Goal: Information Seeking & Learning: Learn about a topic

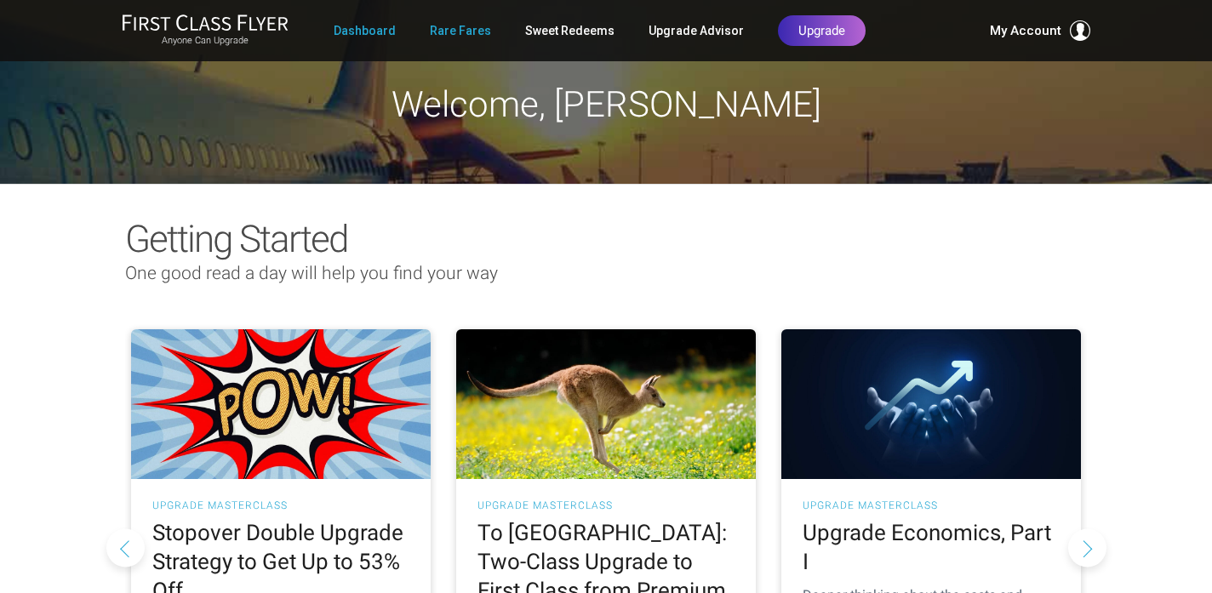
click at [455, 29] on link "Rare Fares" at bounding box center [460, 30] width 61 height 31
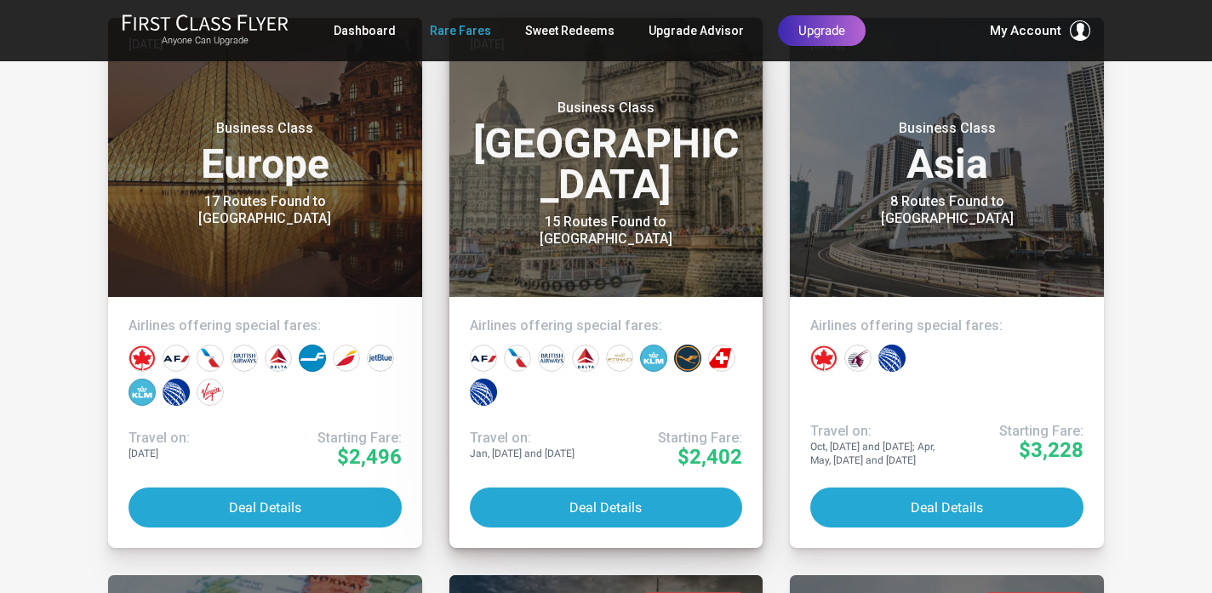
scroll to position [440, 0]
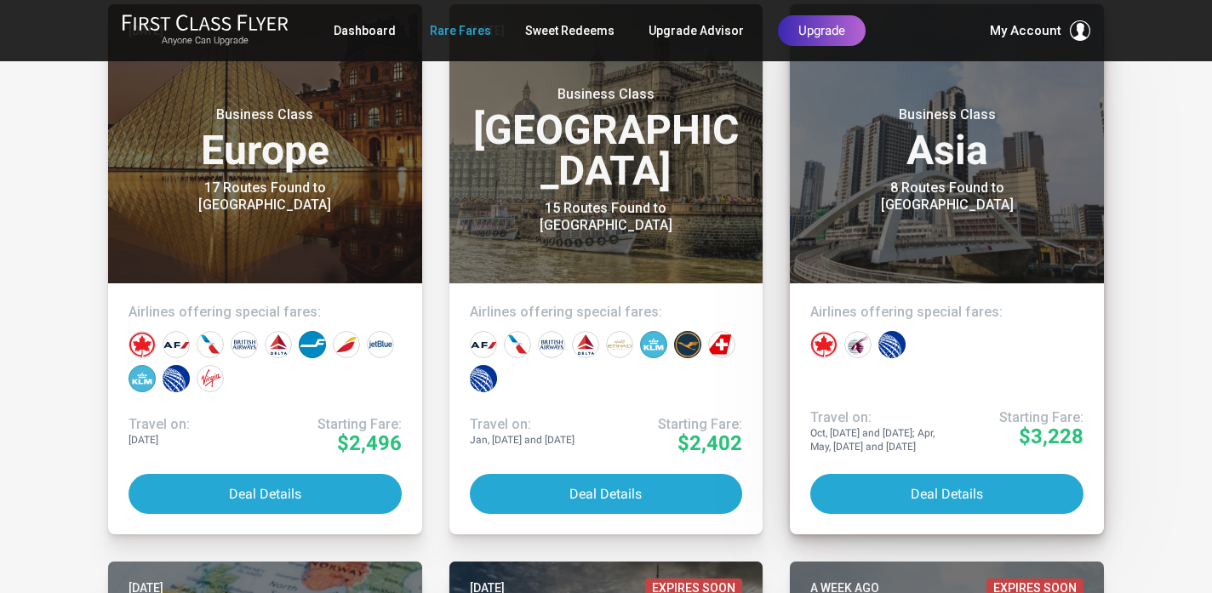
click at [938, 187] on div "8 Routes Found to Manila" at bounding box center [947, 197] width 213 height 34
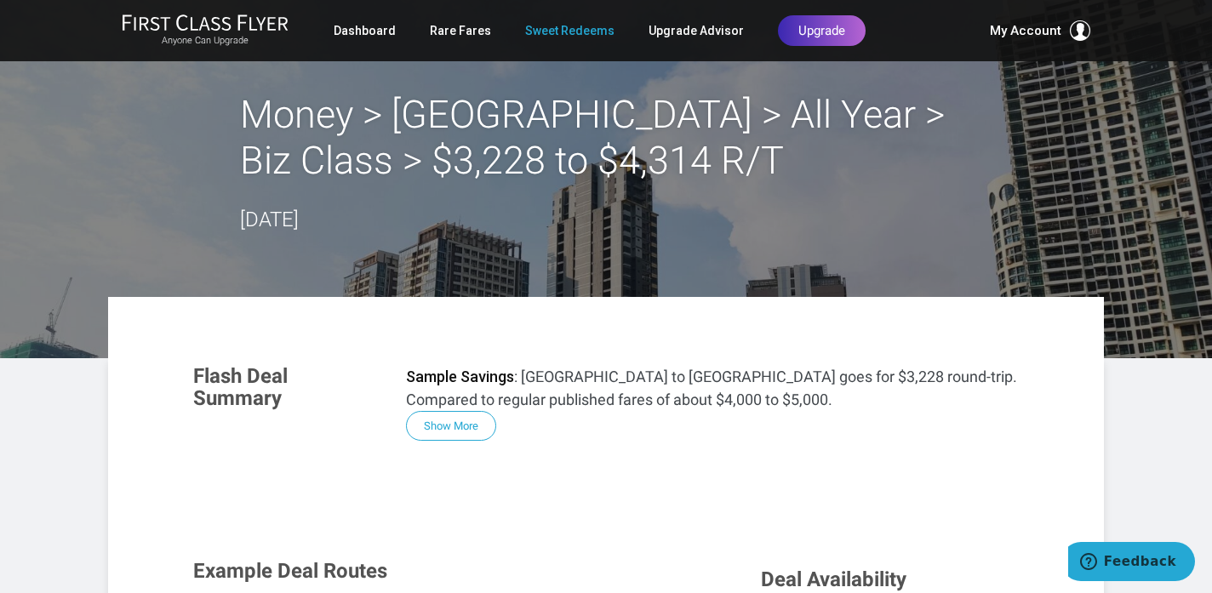
click at [576, 26] on link "Sweet Redeems" at bounding box center [569, 30] width 89 height 31
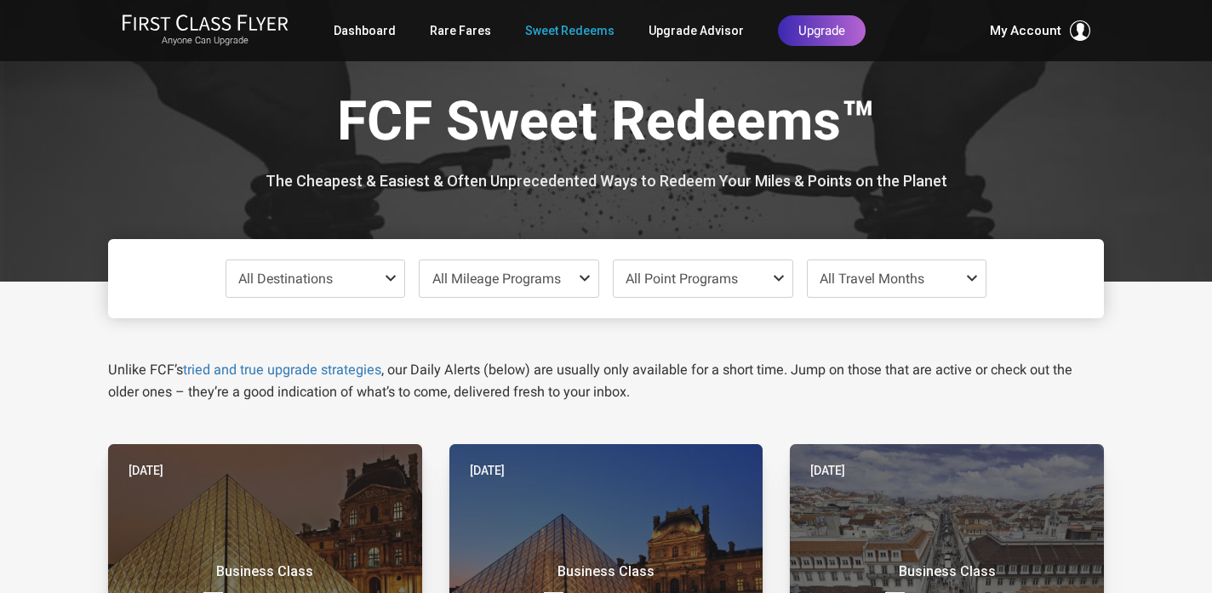
click at [392, 275] on span at bounding box center [394, 279] width 20 height 14
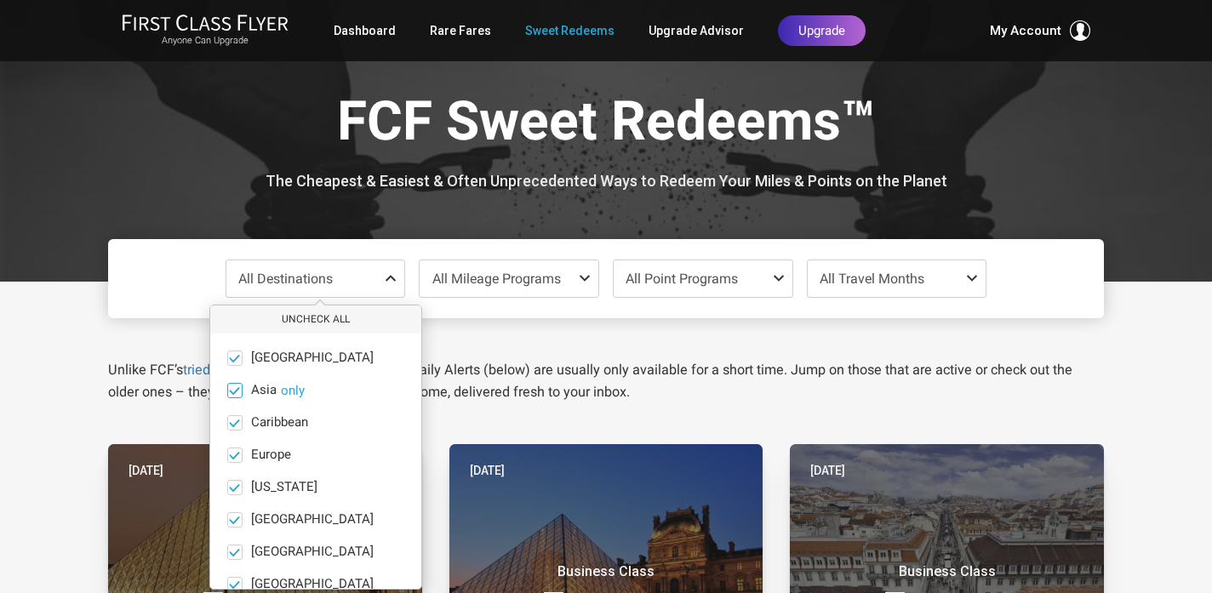
click at [288, 397] on button "only" at bounding box center [293, 390] width 24 height 15
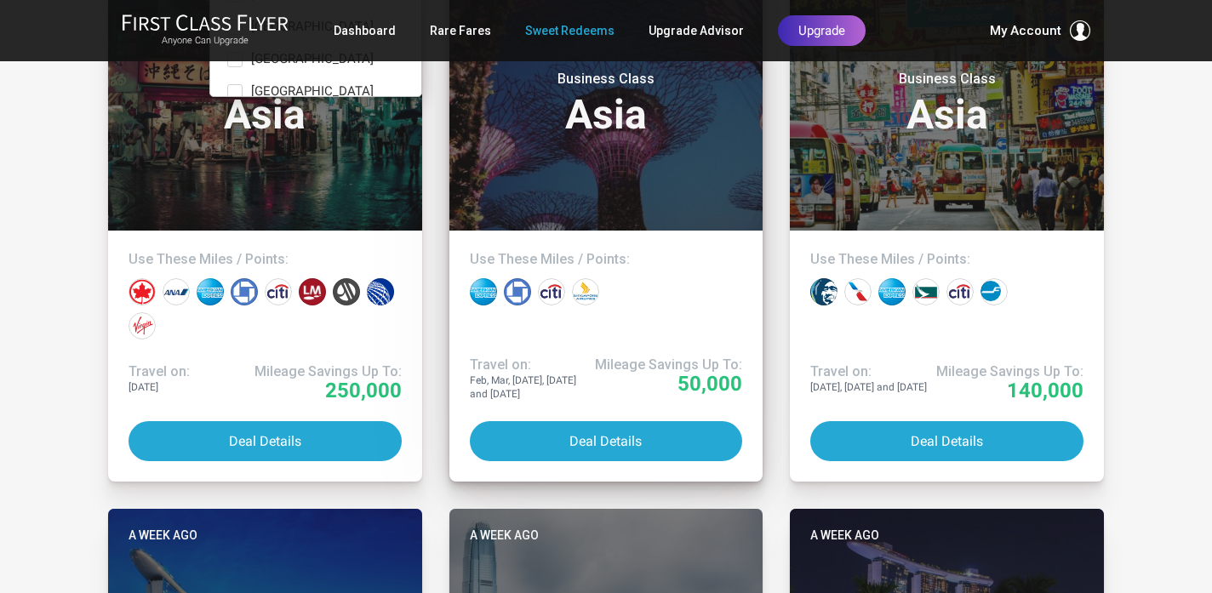
scroll to position [500, 0]
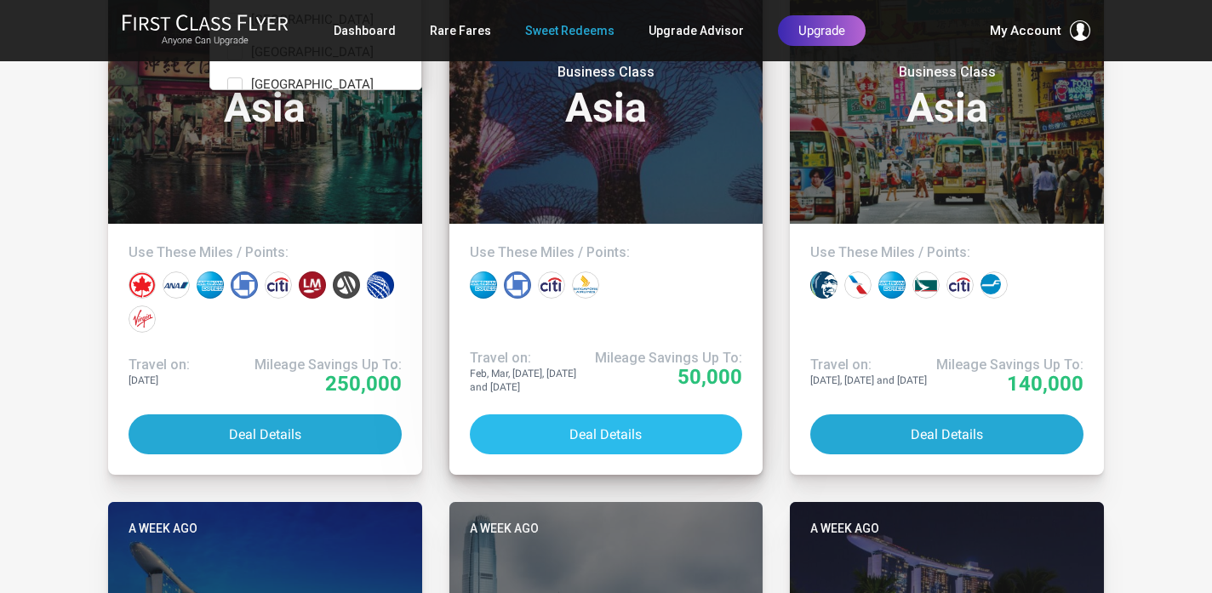
click at [592, 437] on button "Deal Details" at bounding box center [606, 435] width 273 height 40
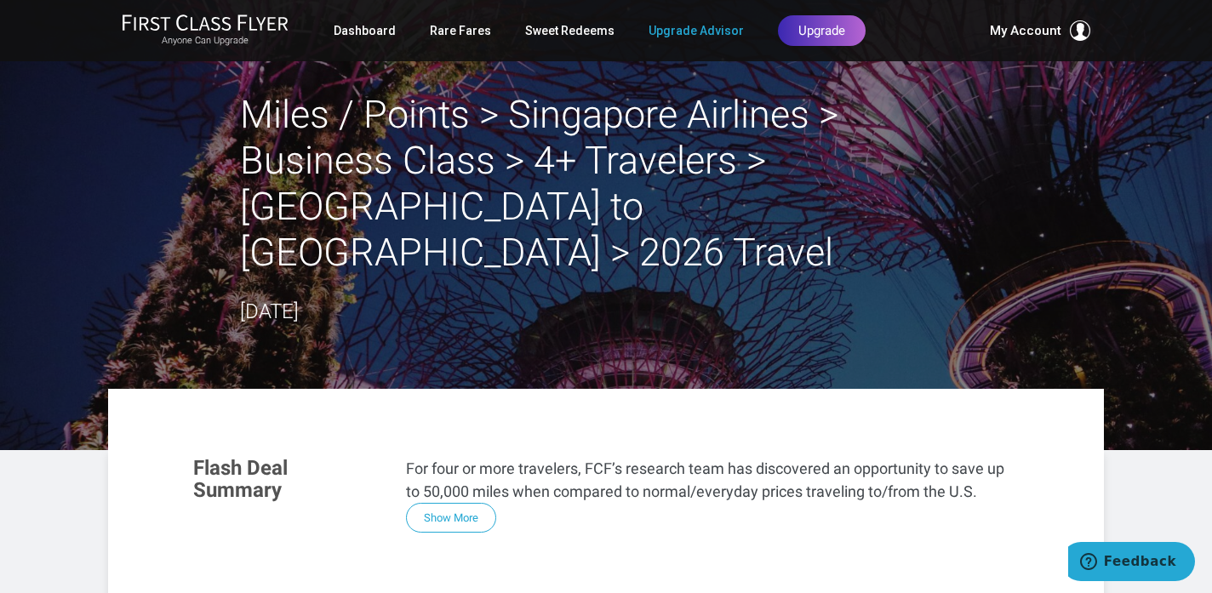
click at [712, 30] on link "Upgrade Advisor" at bounding box center [696, 30] width 95 height 31
click at [366, 31] on link "Dashboard" at bounding box center [365, 30] width 62 height 31
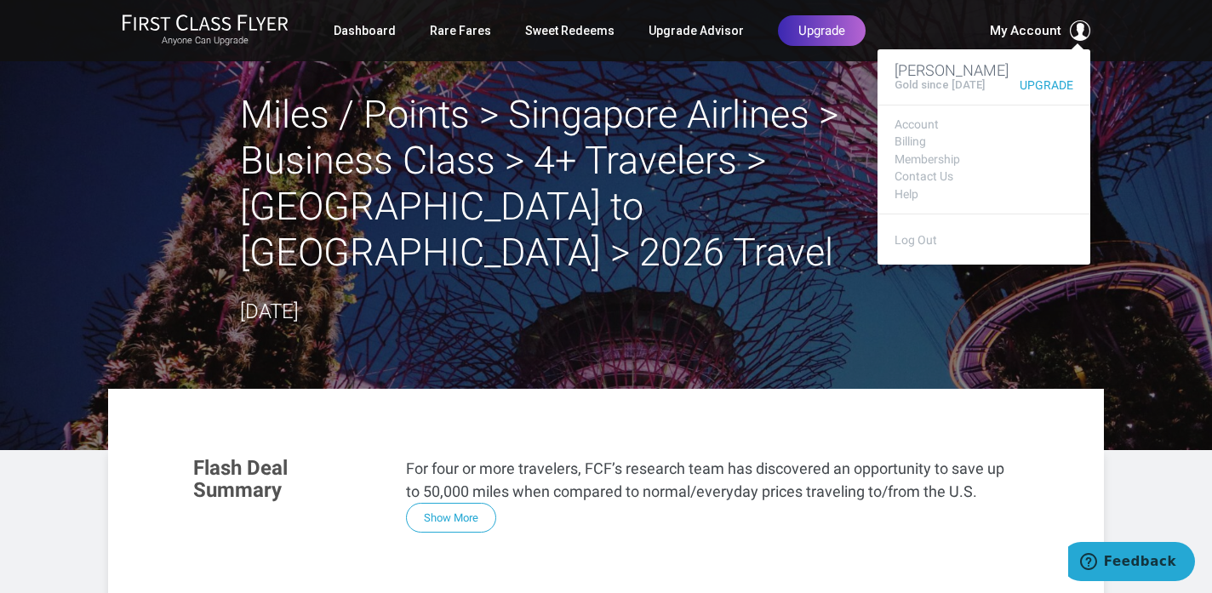
click at [1027, 31] on span "My Account" at bounding box center [1026, 30] width 72 height 20
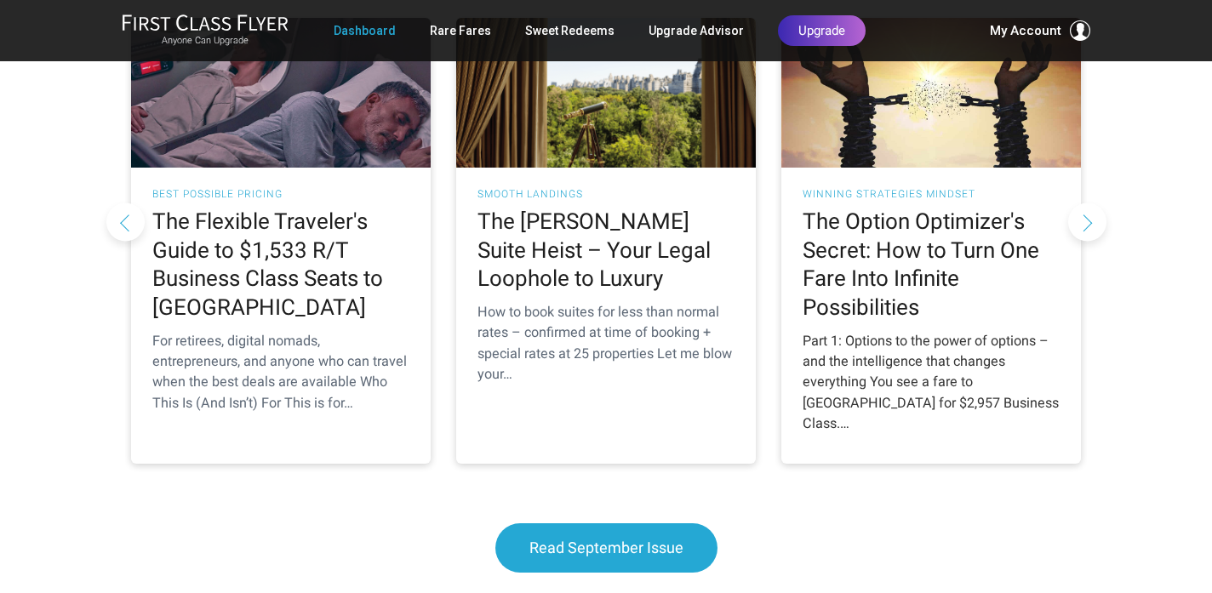
scroll to position [1691, 0]
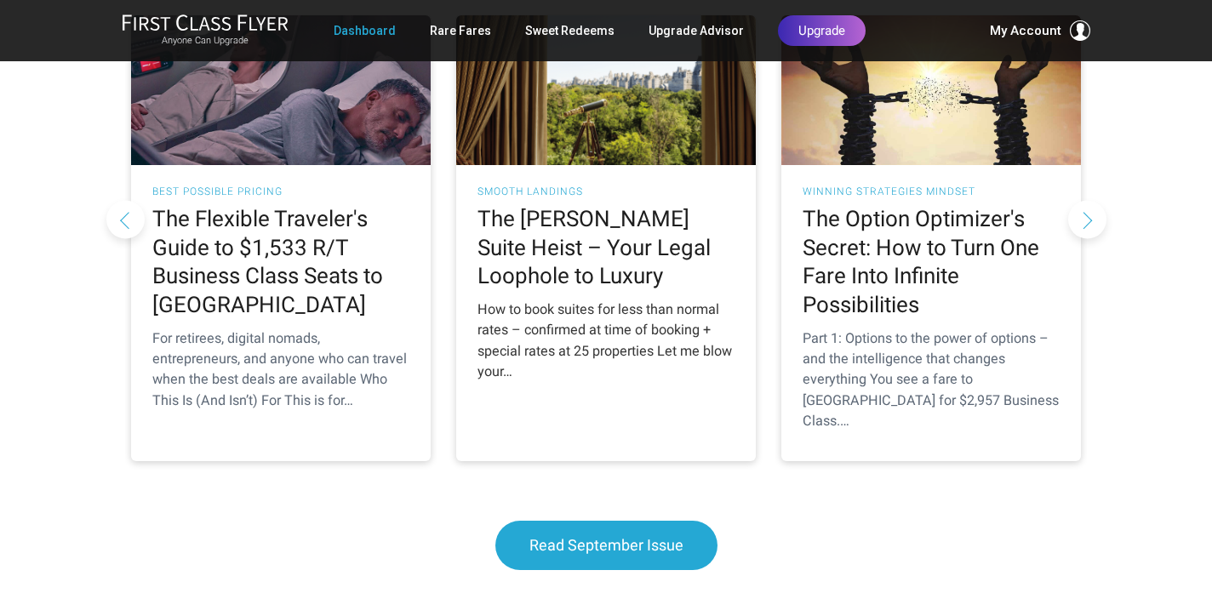
click at [604, 300] on div "How to book suites for less than normal rates – confirmed at time of booking + …" at bounding box center [606, 341] width 257 height 83
click at [581, 205] on h2 "The [PERSON_NAME] Suite Heist – Your Legal Loophole to Luxury" at bounding box center [606, 248] width 257 height 86
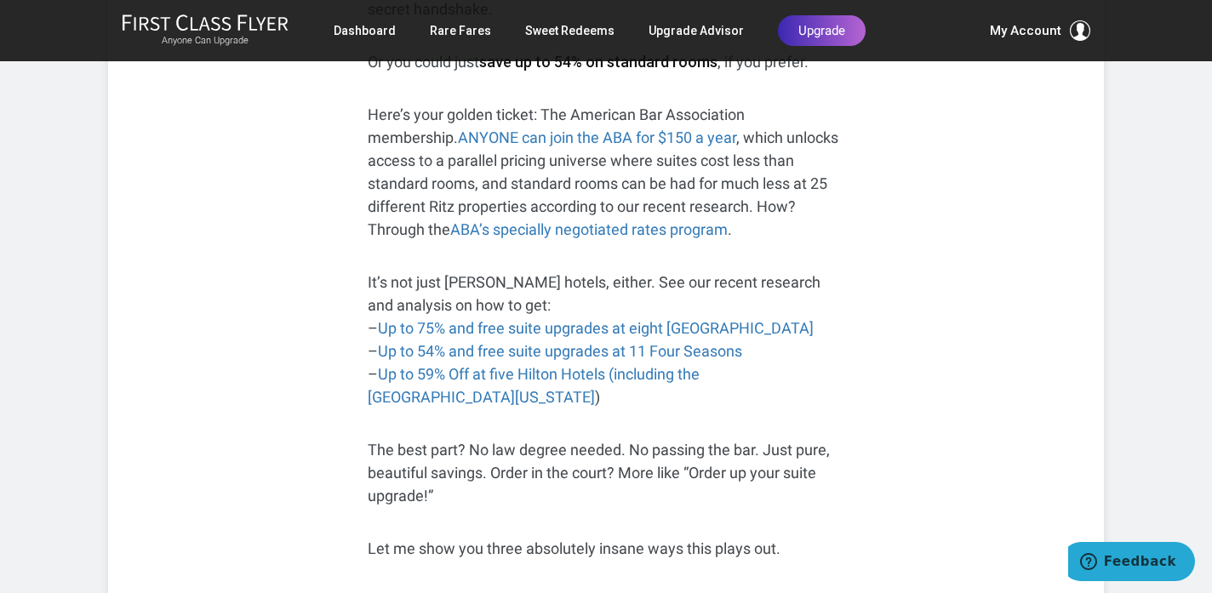
scroll to position [756, 0]
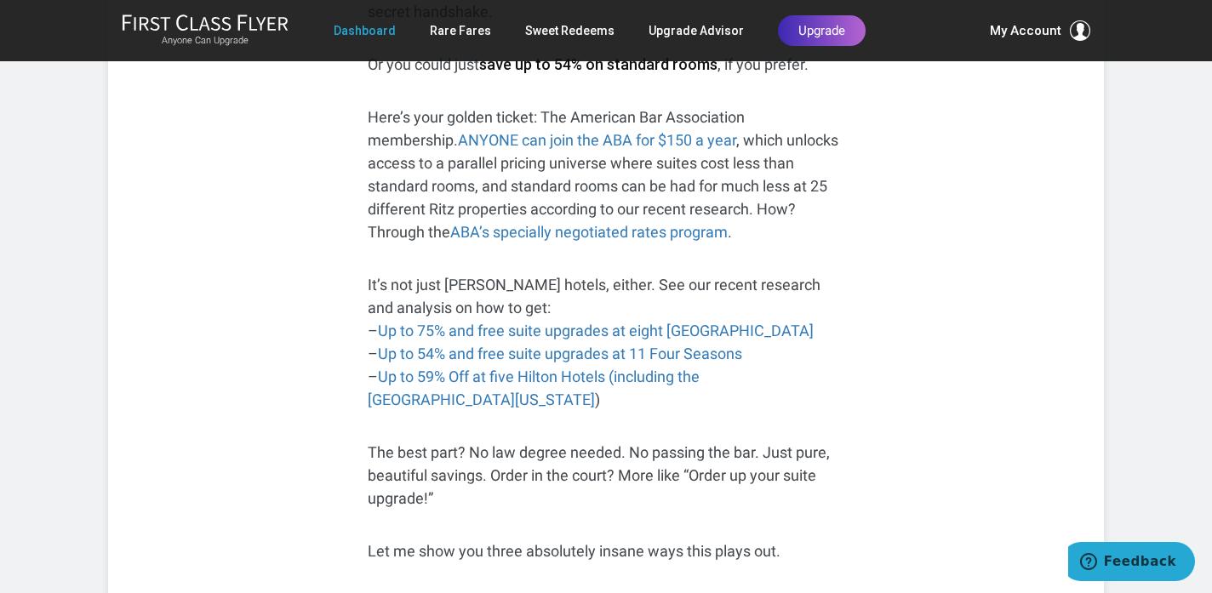
click at [372, 26] on link "Dashboard" at bounding box center [365, 30] width 62 height 31
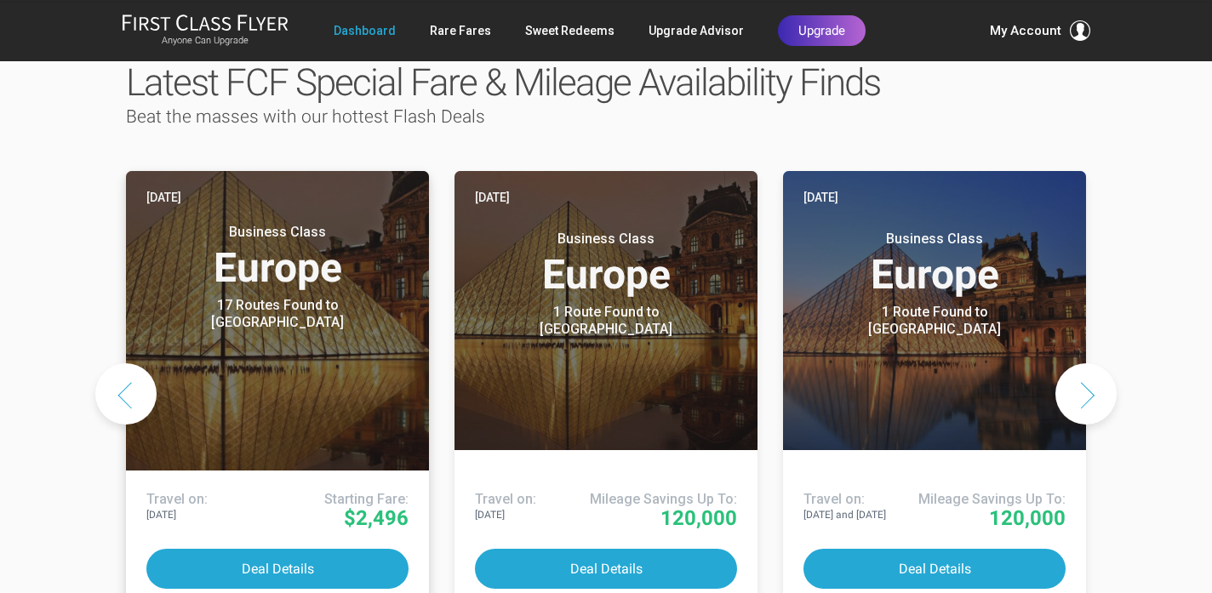
scroll to position [866, 0]
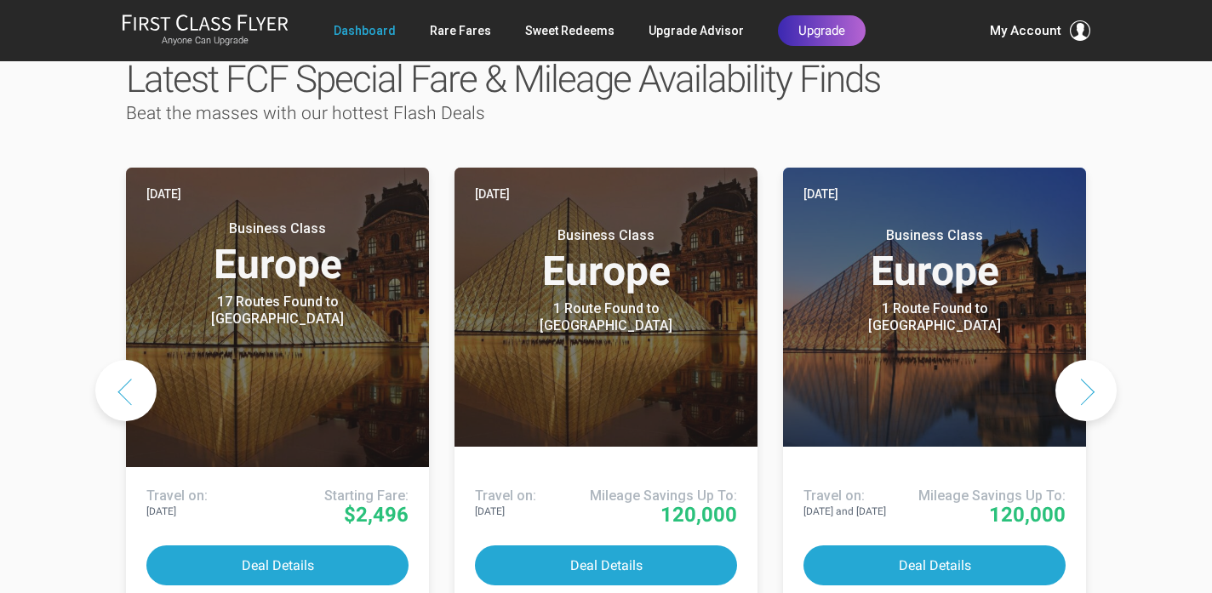
click at [1088, 360] on button "Next slide" at bounding box center [1086, 390] width 61 height 61
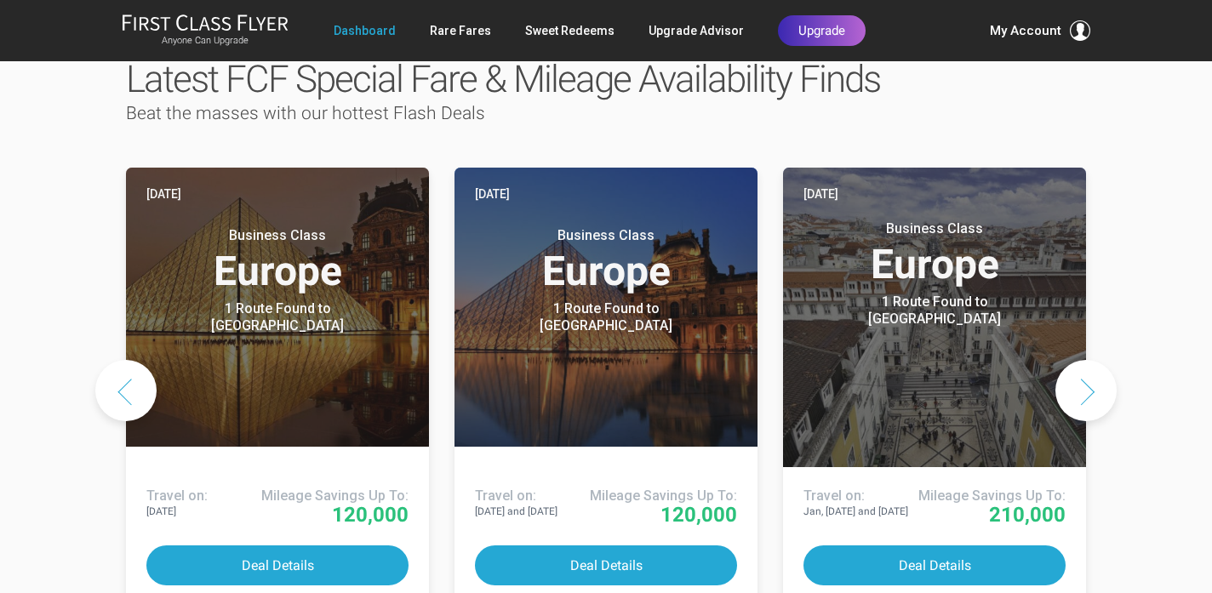
click at [1089, 360] on button "Next slide" at bounding box center [1086, 390] width 61 height 61
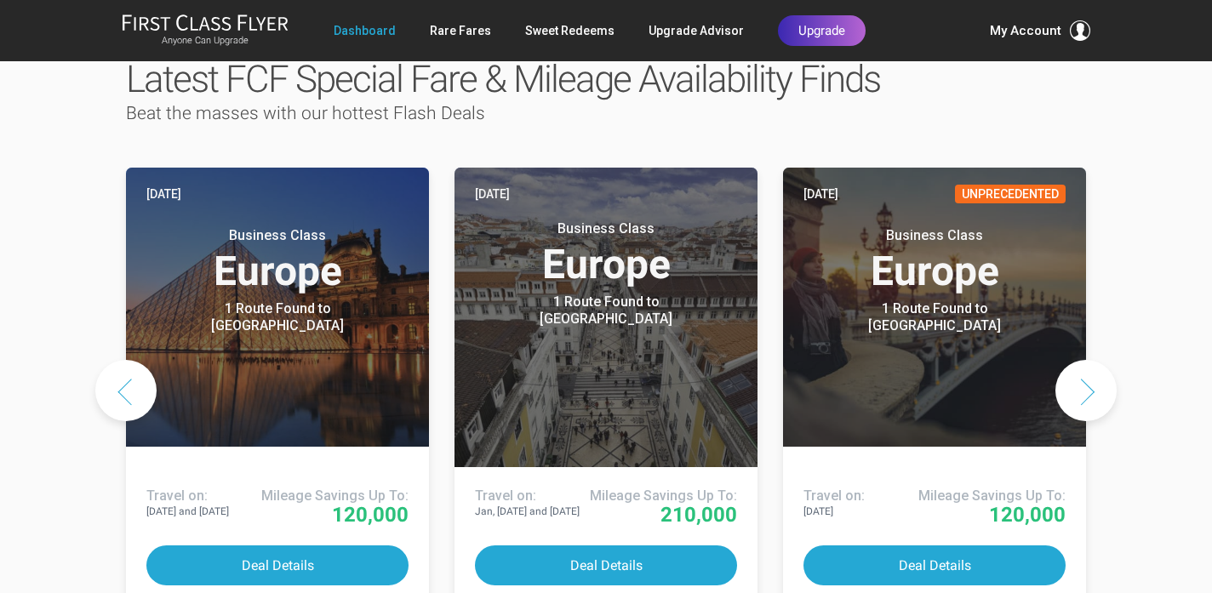
click at [1089, 360] on button "Next slide" at bounding box center [1086, 390] width 61 height 61
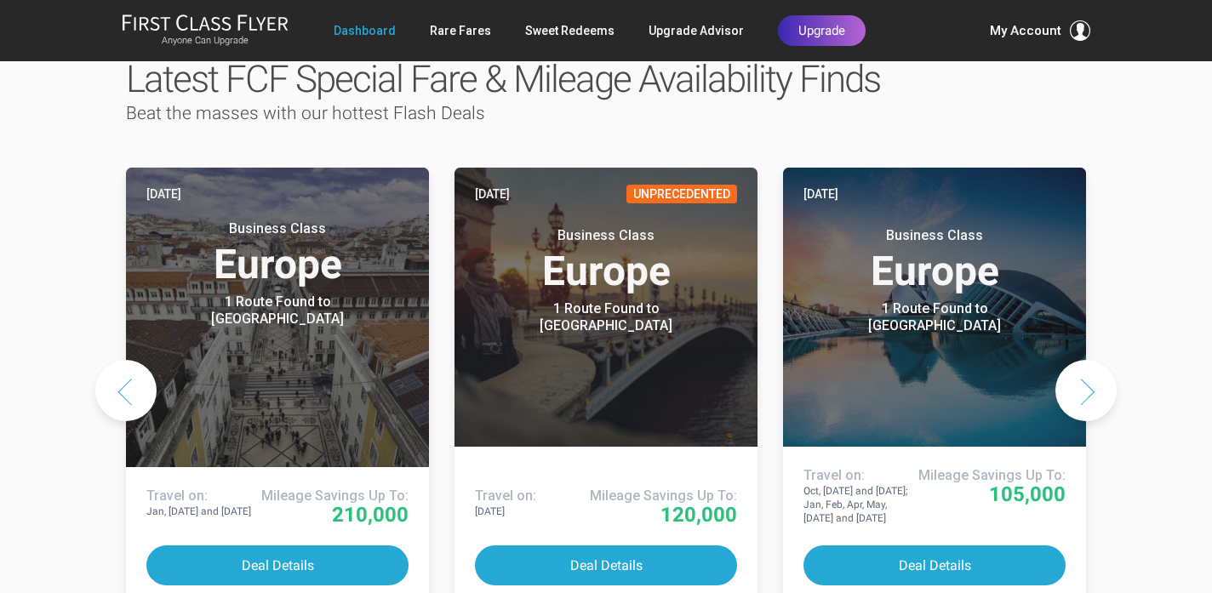
click at [1089, 360] on button "Next slide" at bounding box center [1086, 390] width 61 height 61
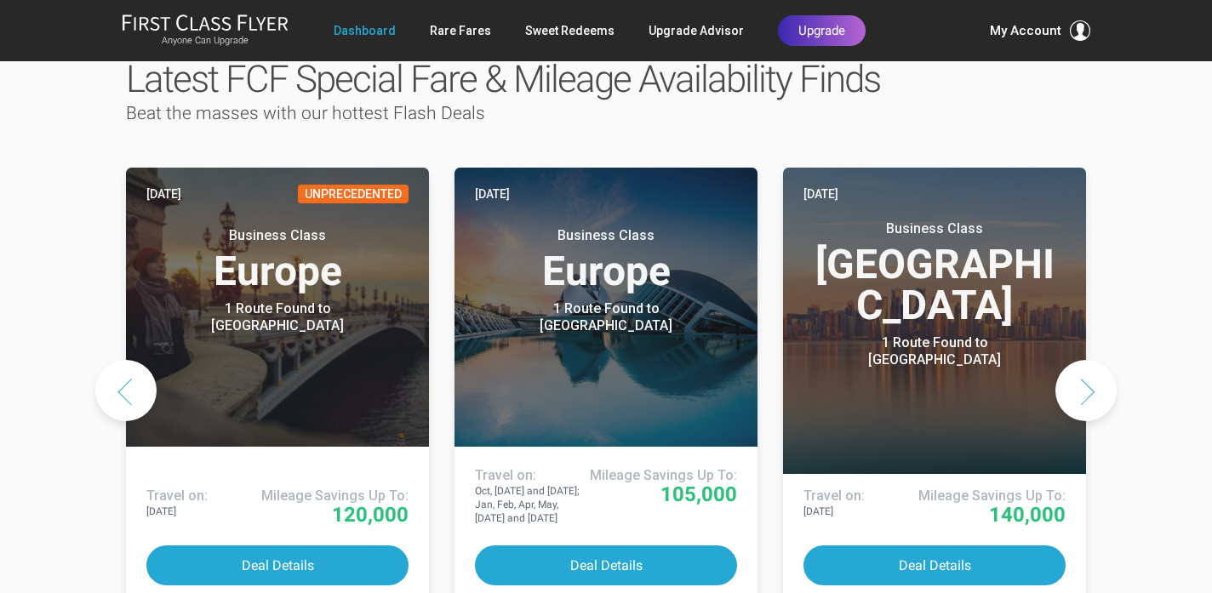
click at [1089, 360] on button "Next slide" at bounding box center [1086, 390] width 61 height 61
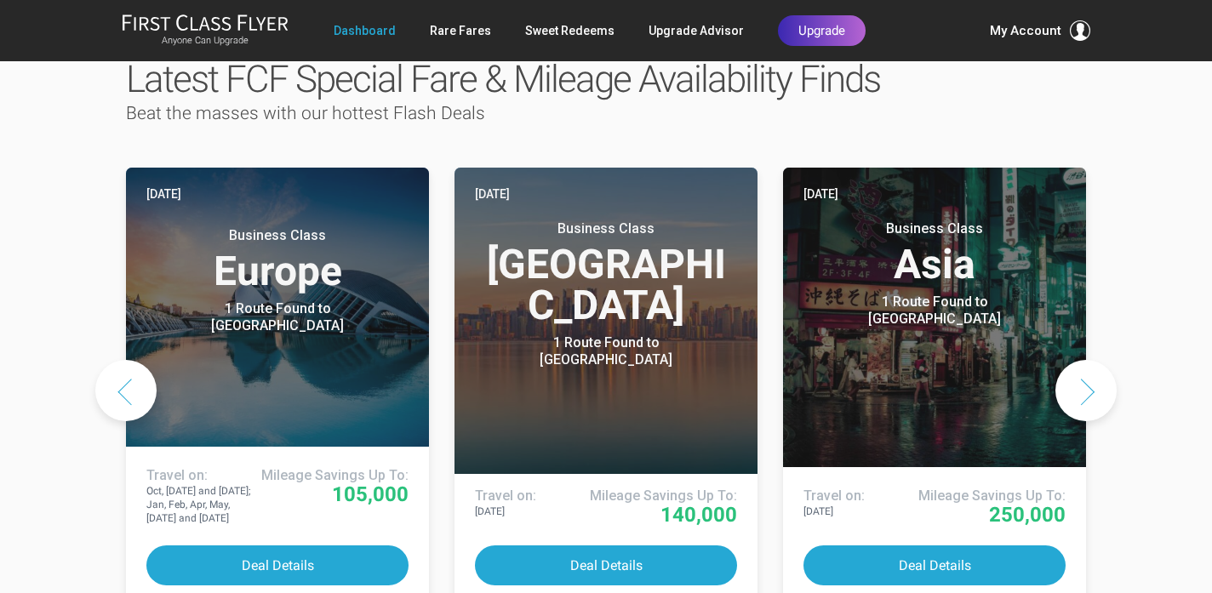
click at [1087, 360] on button "Next slide" at bounding box center [1086, 390] width 61 height 61
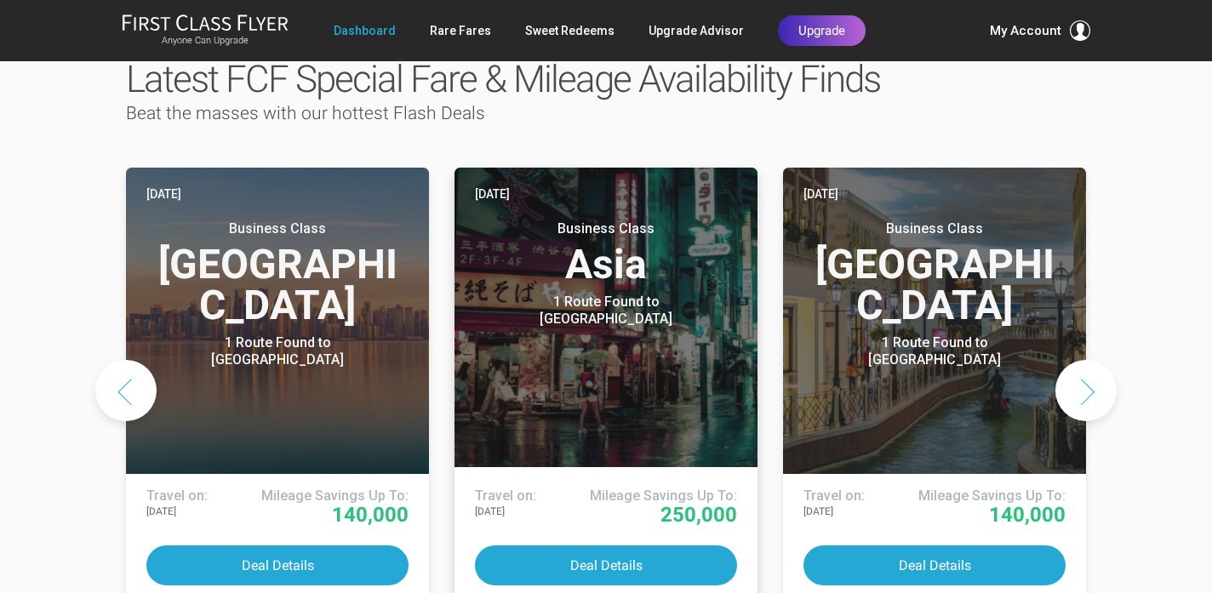
click at [598, 281] on header "Yesterday Business Class Asia 1 Route Found to Tokyo Use These Miles / Points:" at bounding box center [606, 318] width 303 height 300
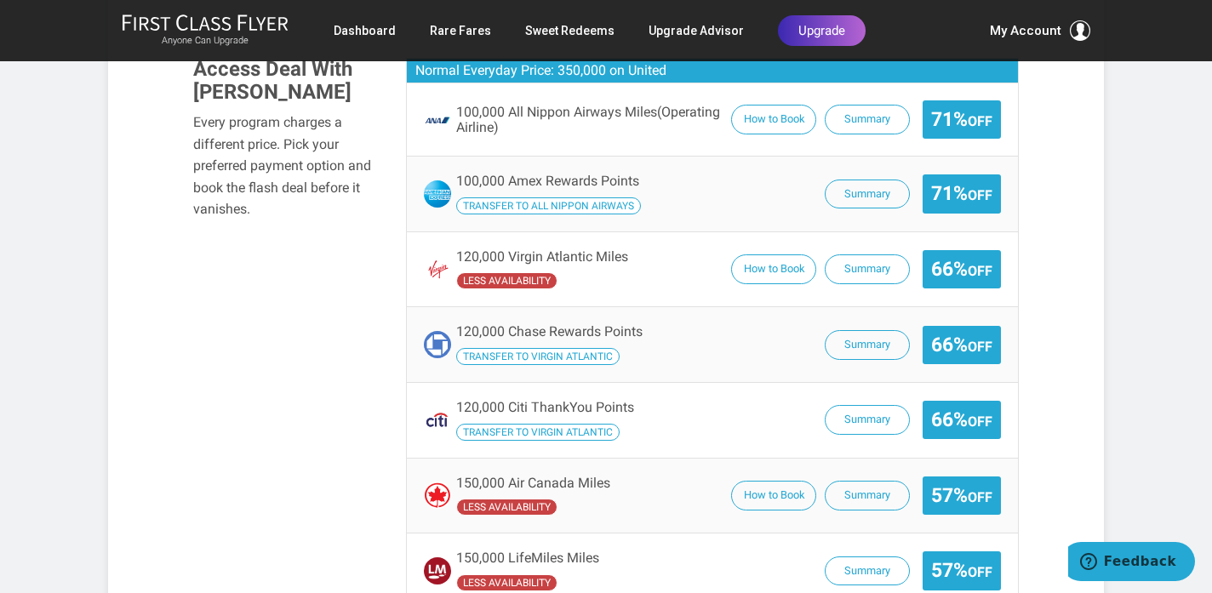
scroll to position [1165, 0]
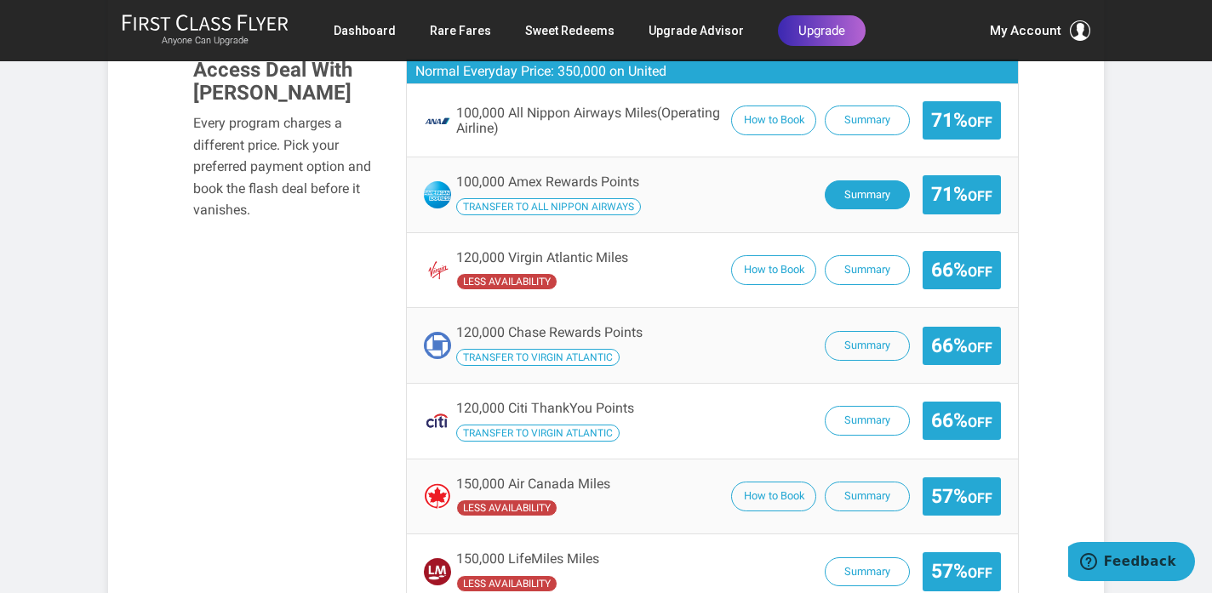
click at [852, 180] on button "Summary" at bounding box center [867, 195] width 85 height 30
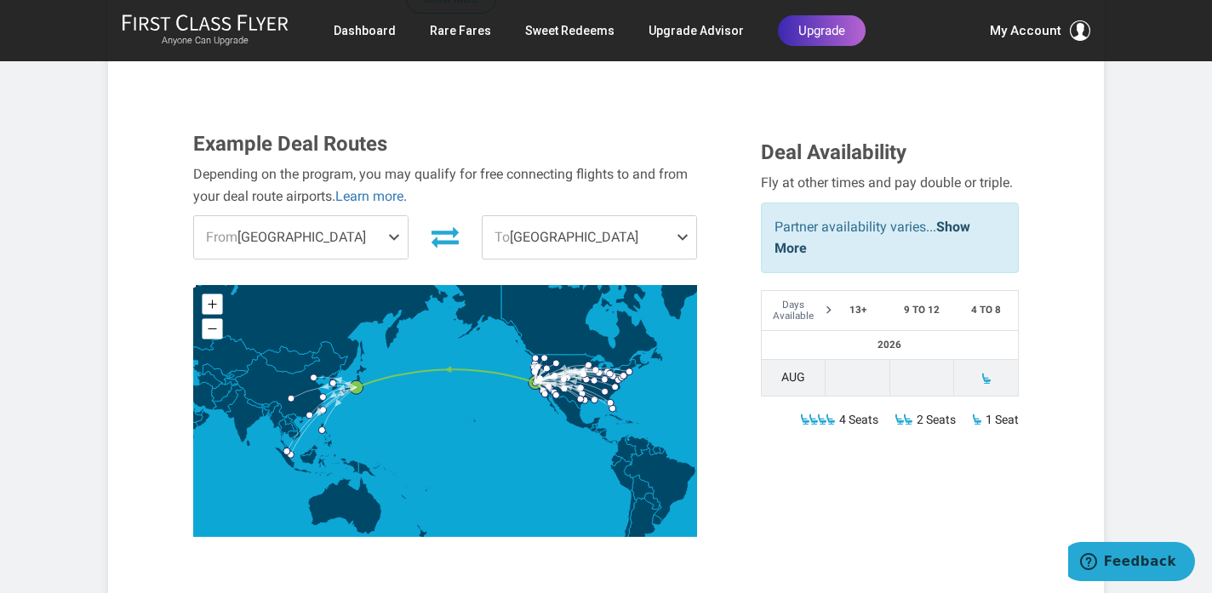
scroll to position [545, 0]
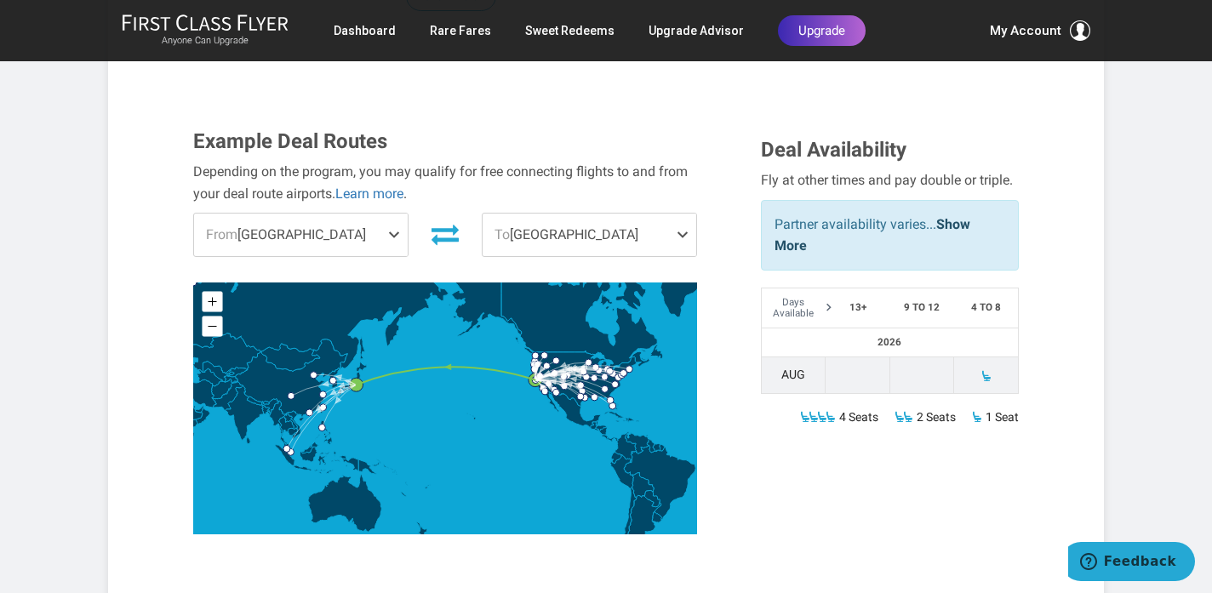
click at [391, 214] on span at bounding box center [397, 235] width 20 height 43
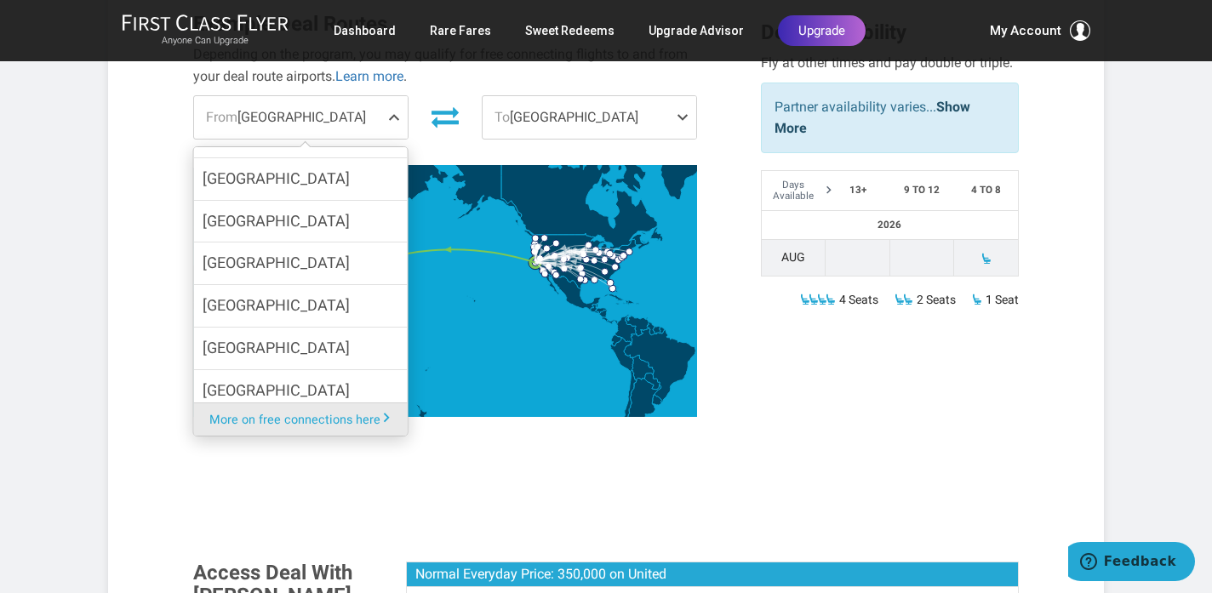
scroll to position [1725, 0]
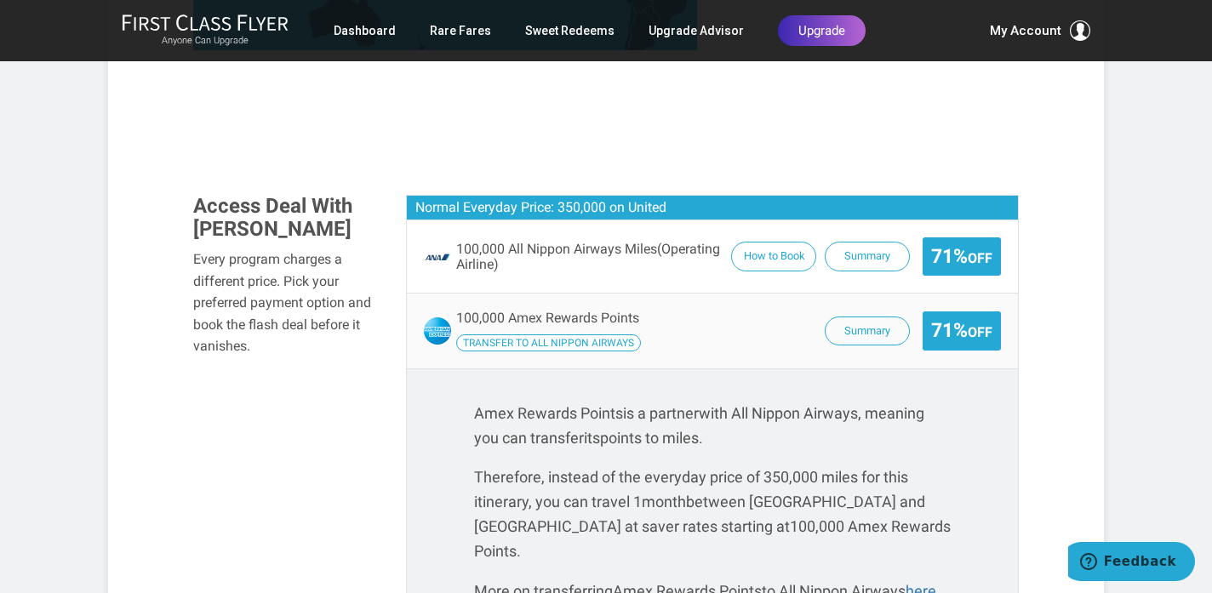
scroll to position [1026, 0]
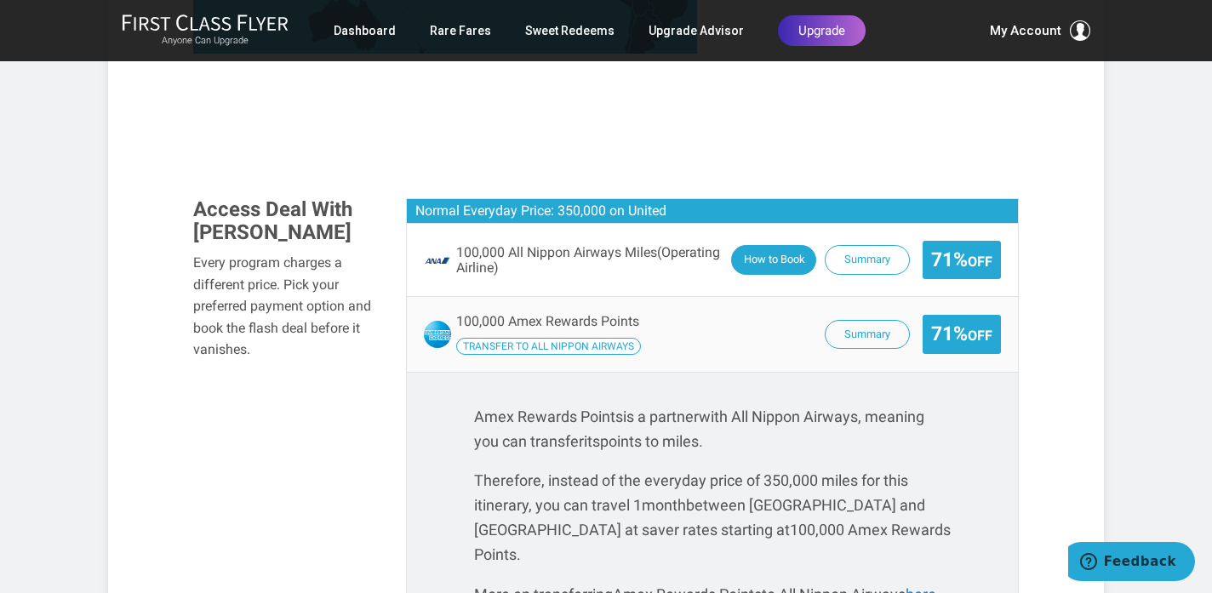
click at [782, 245] on button "How to Book" at bounding box center [773, 260] width 85 height 30
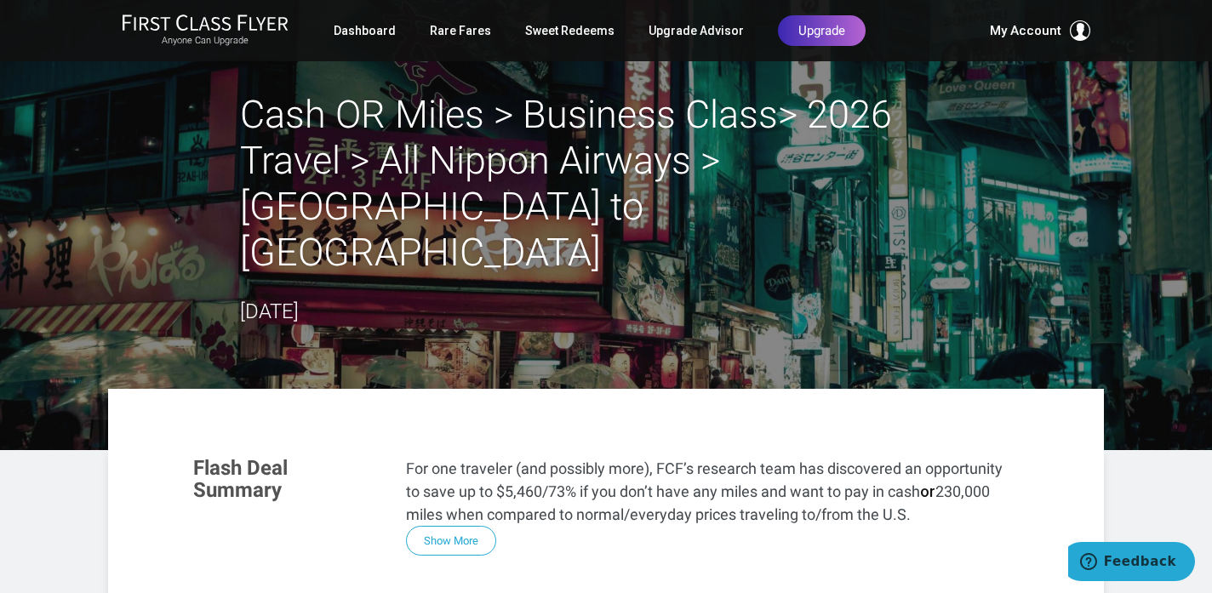
scroll to position [0, 0]
